Goal: Information Seeking & Learning: Check status

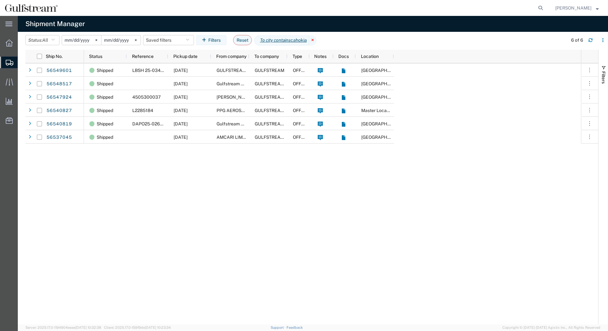
click at [315, 38] on icon at bounding box center [313, 40] width 8 height 10
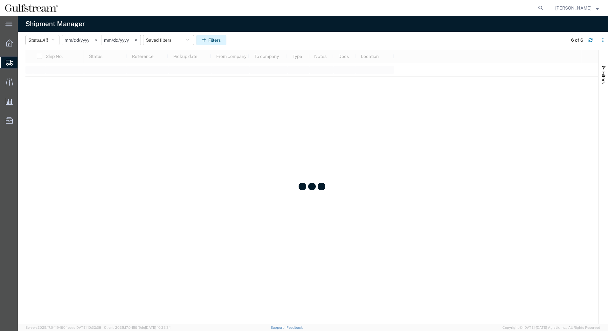
click at [215, 39] on button "Filters" at bounding box center [211, 40] width 30 height 10
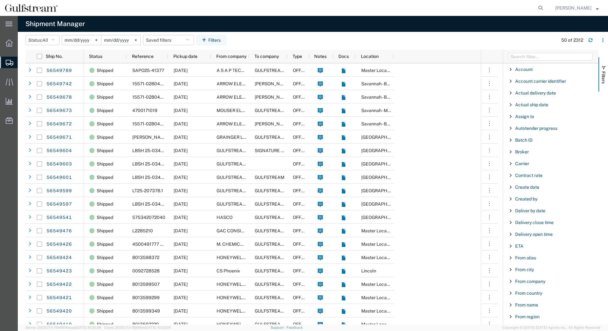
click at [88, 39] on input "[DATE]" at bounding box center [81, 40] width 39 height 10
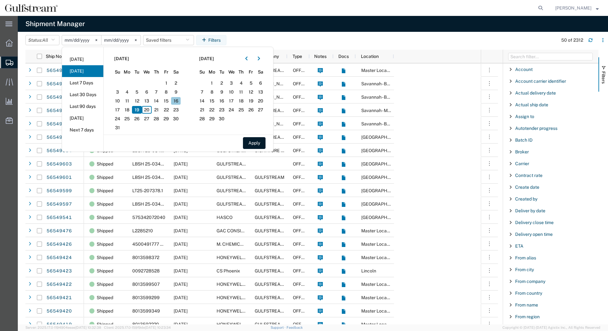
click at [175, 100] on span "16" at bounding box center [176, 101] width 10 height 8
drag, startPoint x: 258, startPoint y: 143, endPoint x: 367, endPoint y: 117, distance: 112.5
click at [258, 144] on button "Apply" at bounding box center [254, 143] width 23 height 12
type input "[DATE]"
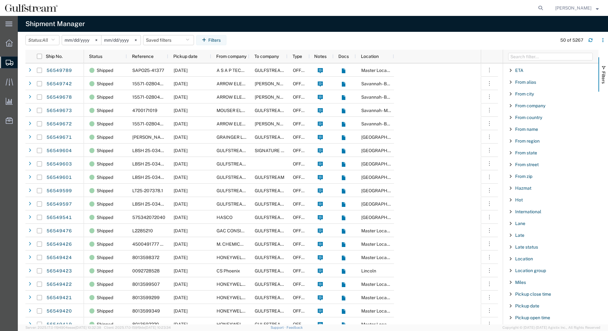
scroll to position [348, 0]
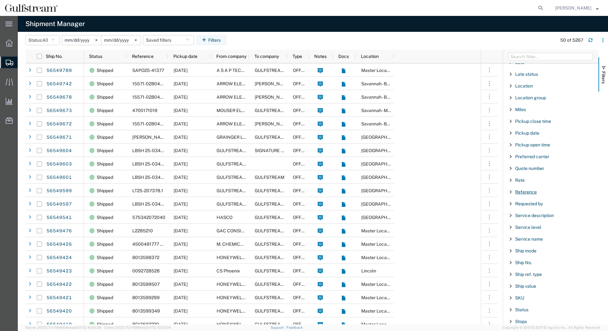
click at [521, 193] on span "Reference" at bounding box center [526, 191] width 22 height 5
click at [528, 206] on div "starts with" at bounding box center [550, 207] width 73 height 5
click at [528, 217] on input "Filter Value" at bounding box center [552, 219] width 83 height 8
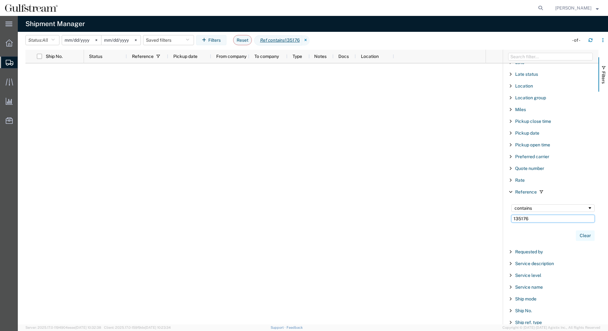
type input "135176"
click at [580, 231] on button "Clear" at bounding box center [585, 235] width 19 height 10
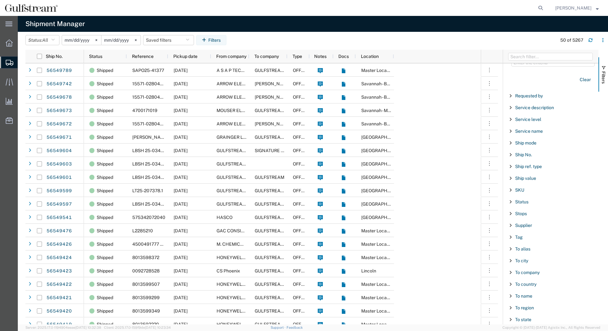
scroll to position [539, 0]
click at [525, 225] on span "To city" at bounding box center [521, 225] width 13 height 5
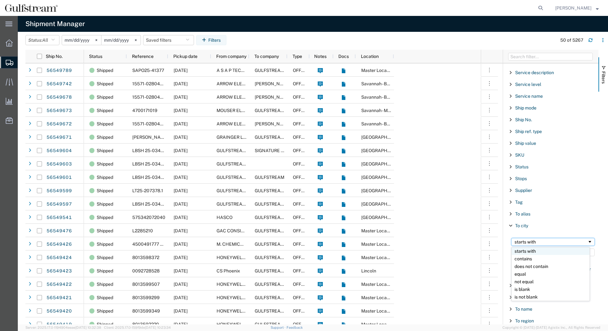
click at [534, 243] on div "starts with" at bounding box center [550, 241] width 73 height 5
click at [530, 250] on input "Filter Value" at bounding box center [552, 252] width 83 height 8
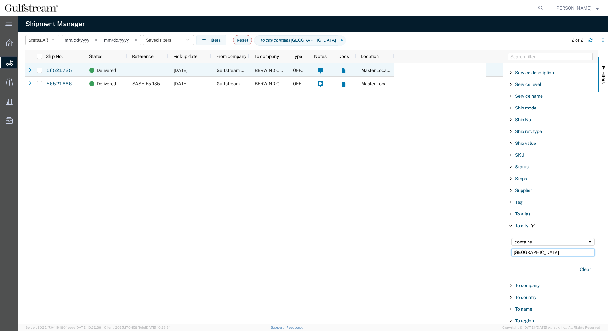
type input "[GEOGRAPHIC_DATA]"
click at [188, 68] on span "[DATE]" at bounding box center [181, 70] width 14 height 5
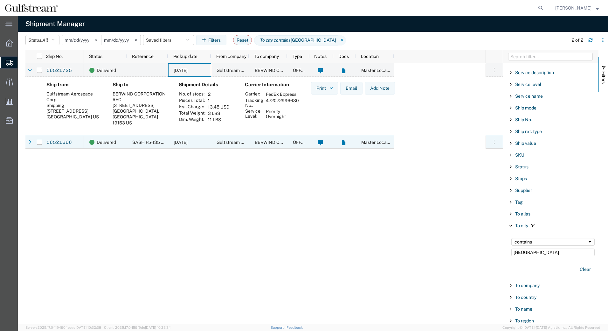
click at [188, 142] on span "[DATE]" at bounding box center [181, 142] width 14 height 5
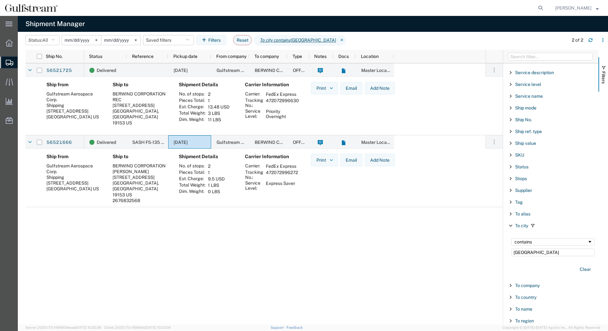
click at [154, 263] on div "Delivered [DATE] Gulfstream Aerospace Corp. BERWIND CORPORATION OFFLINE Master …" at bounding box center [284, 193] width 401 height 261
click at [161, 143] on span "SASH F5-135 76" at bounding box center [149, 142] width 34 height 5
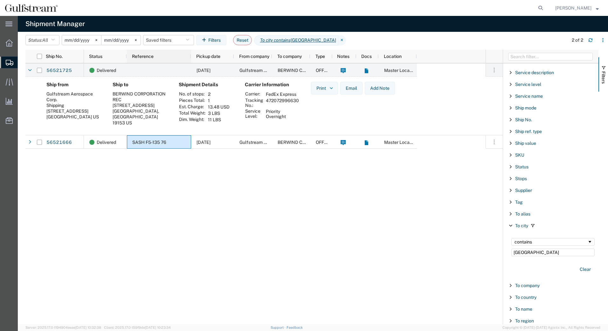
drag, startPoint x: 167, startPoint y: 55, endPoint x: 196, endPoint y: 58, distance: 29.1
click at [192, 58] on div at bounding box center [190, 56] width 3 height 13
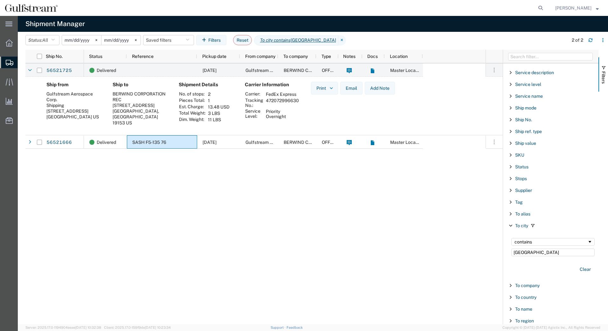
click at [25, 142] on agx-table-manager "Status: All Active All Approved Booked Canceled Delivered Denied New On Hold Pe…" at bounding box center [313, 178] width 590 height 292
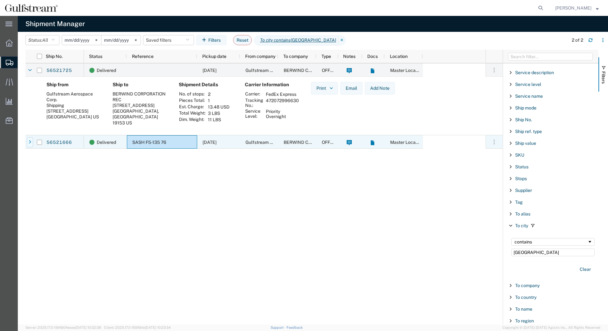
click at [28, 142] on div at bounding box center [30, 142] width 6 height 10
